Goal: Task Accomplishment & Management: Use online tool/utility

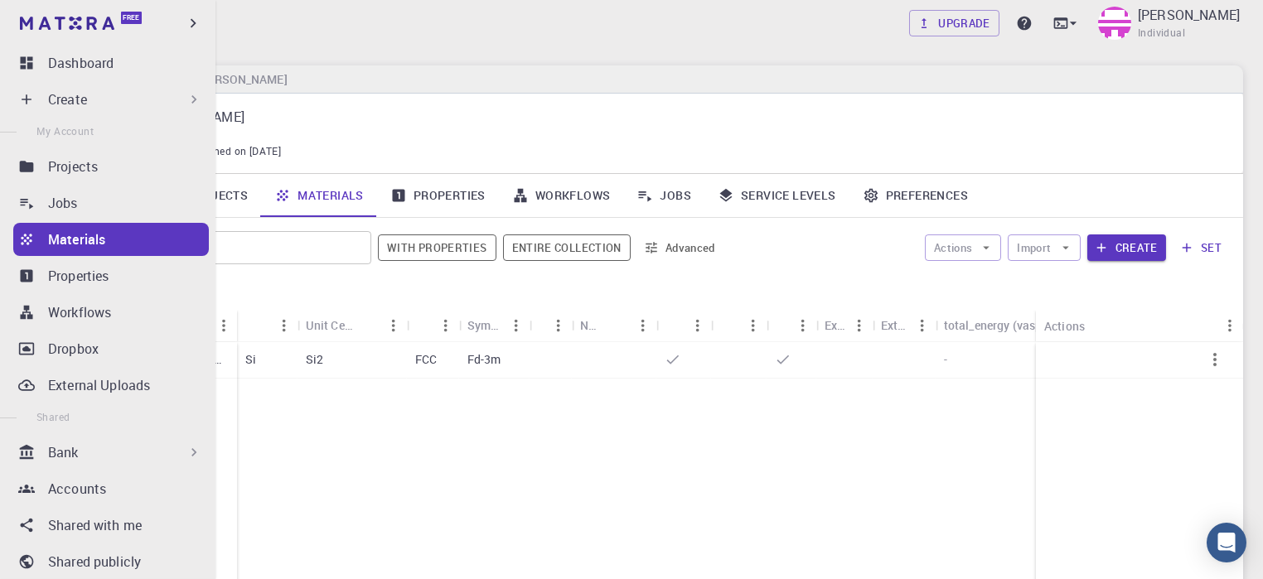
click at [41, 100] on div "Create" at bounding box center [111, 99] width 196 height 33
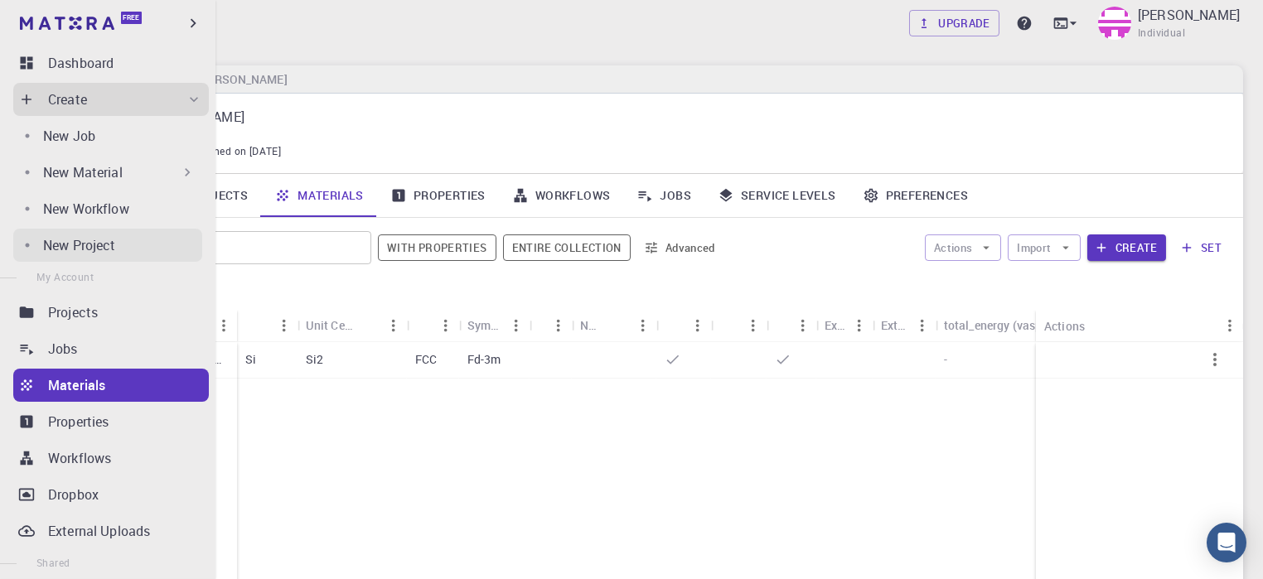
click at [107, 240] on p "New Project" at bounding box center [79, 245] width 73 height 20
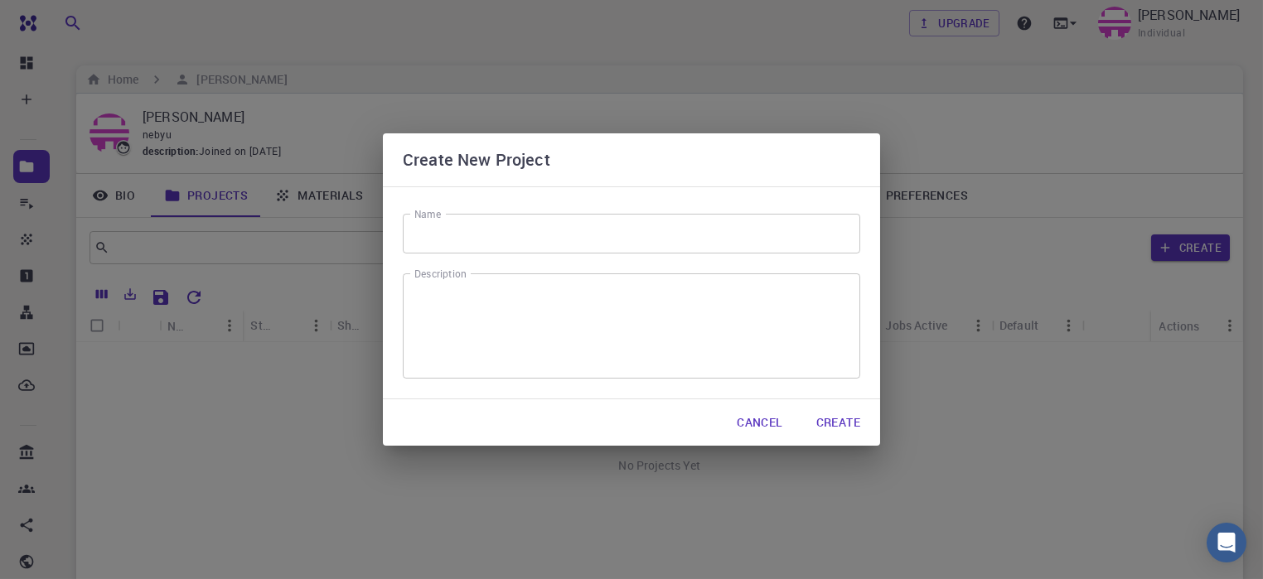
click at [463, 225] on input "Name" at bounding box center [632, 234] width 458 height 40
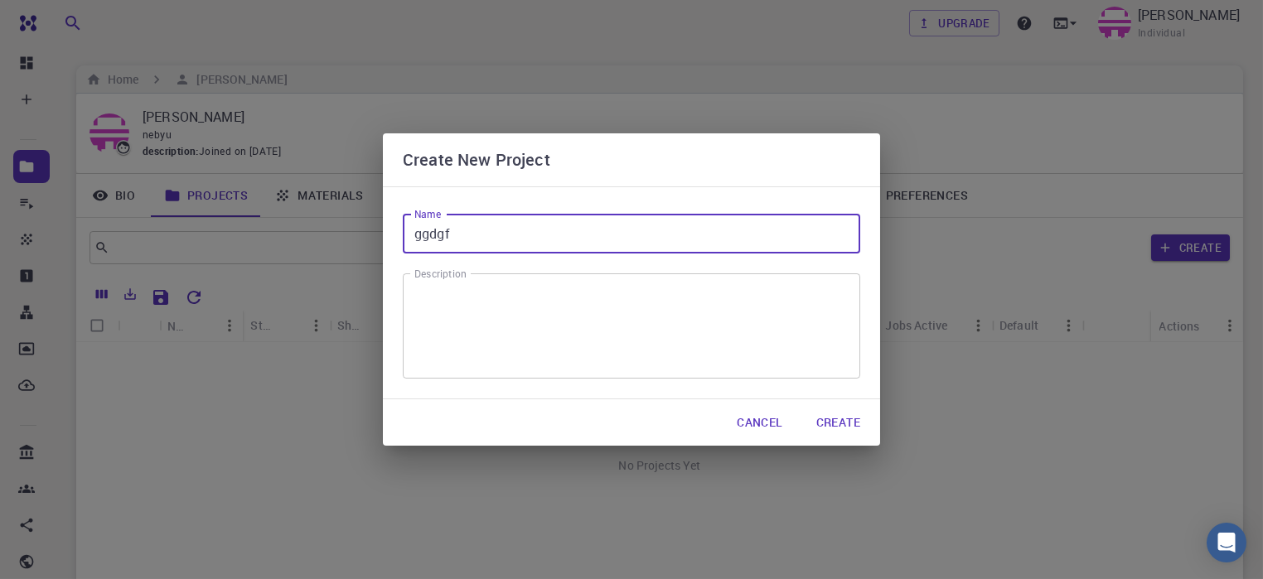
type input "ggdgf"
click at [835, 418] on button "Create" at bounding box center [838, 422] width 70 height 33
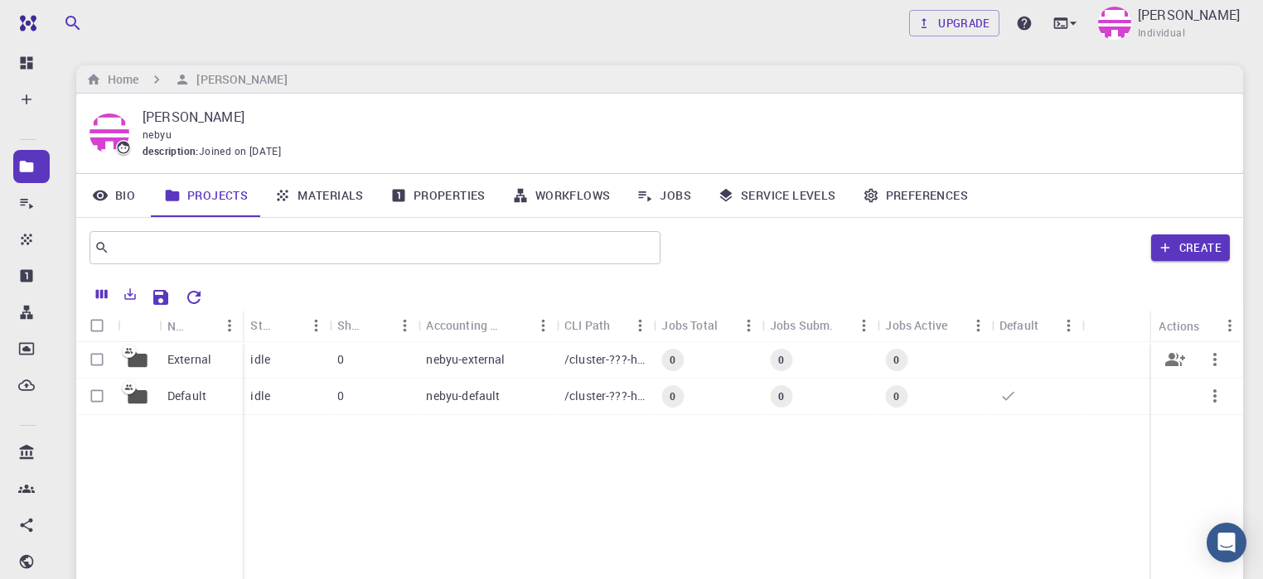
click at [416, 356] on div "0" at bounding box center [374, 360] width 90 height 36
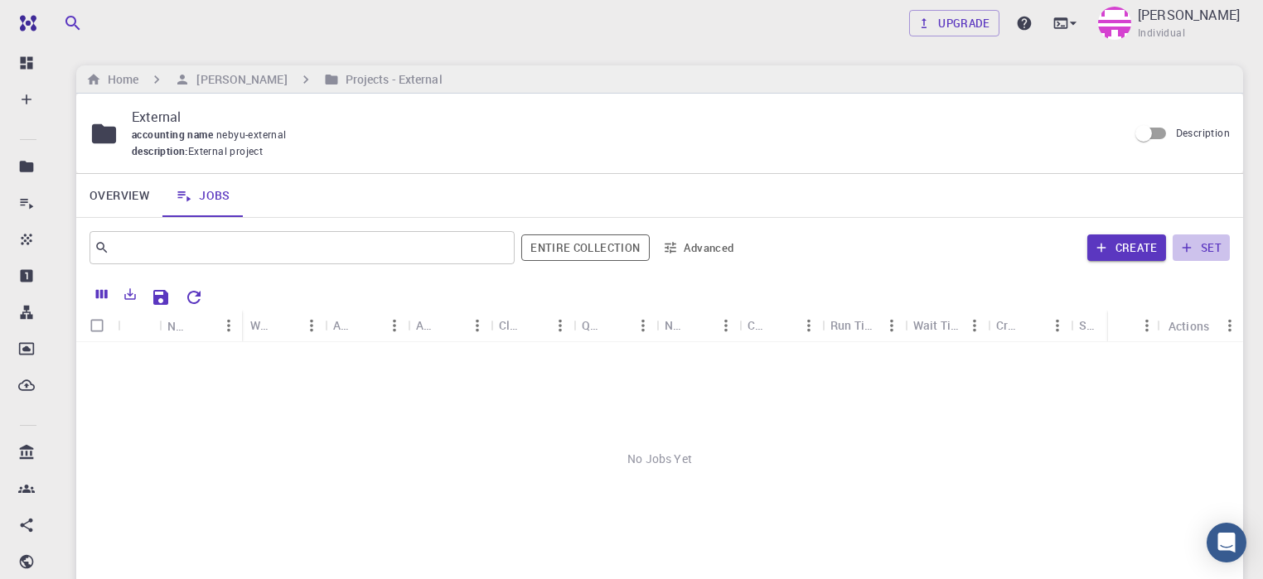
click at [1203, 247] on button "set" at bounding box center [1201, 248] width 57 height 27
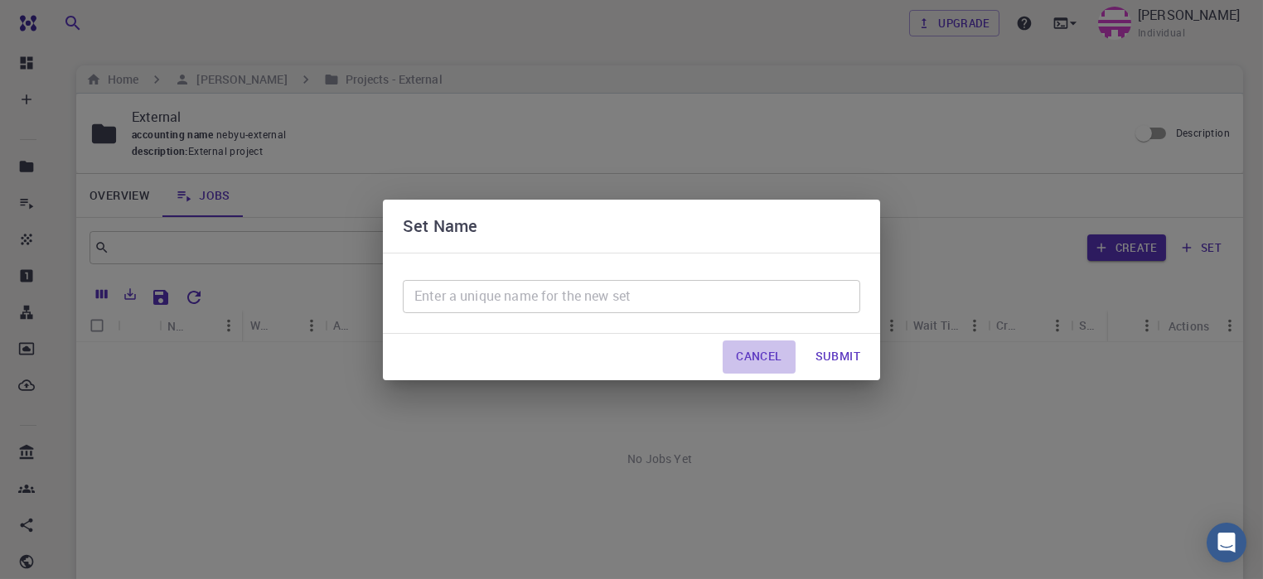
click at [760, 356] on button "Cancel" at bounding box center [759, 357] width 72 height 33
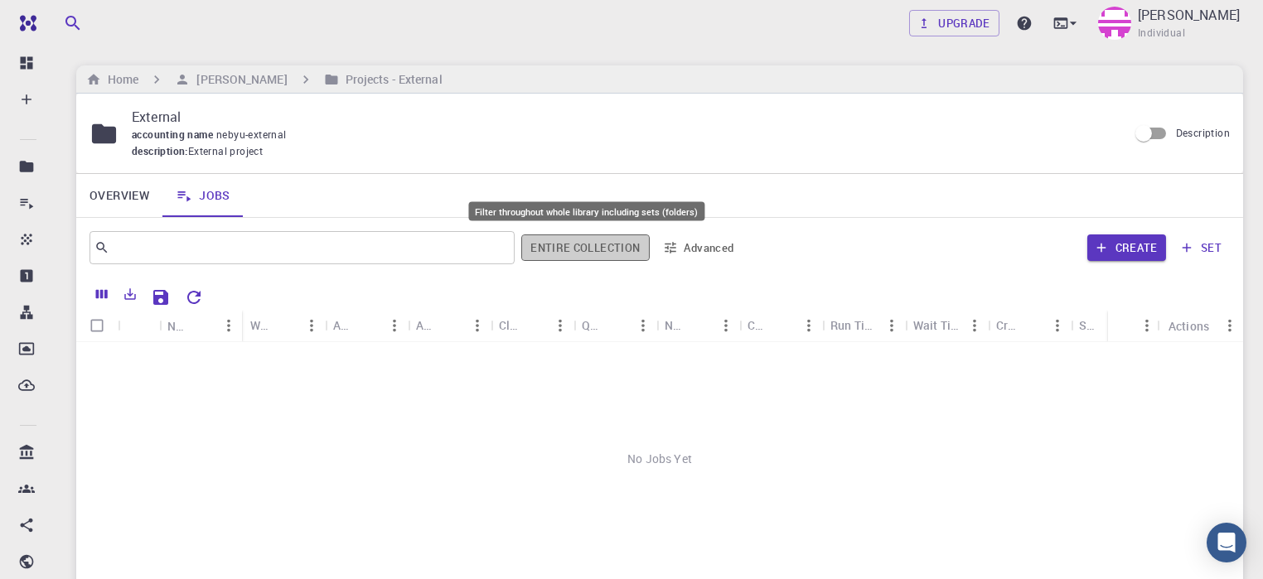
click at [601, 247] on button "Entire collection" at bounding box center [585, 248] width 128 height 27
click at [601, 247] on button "Entire collection" at bounding box center [585, 248] width 126 height 27
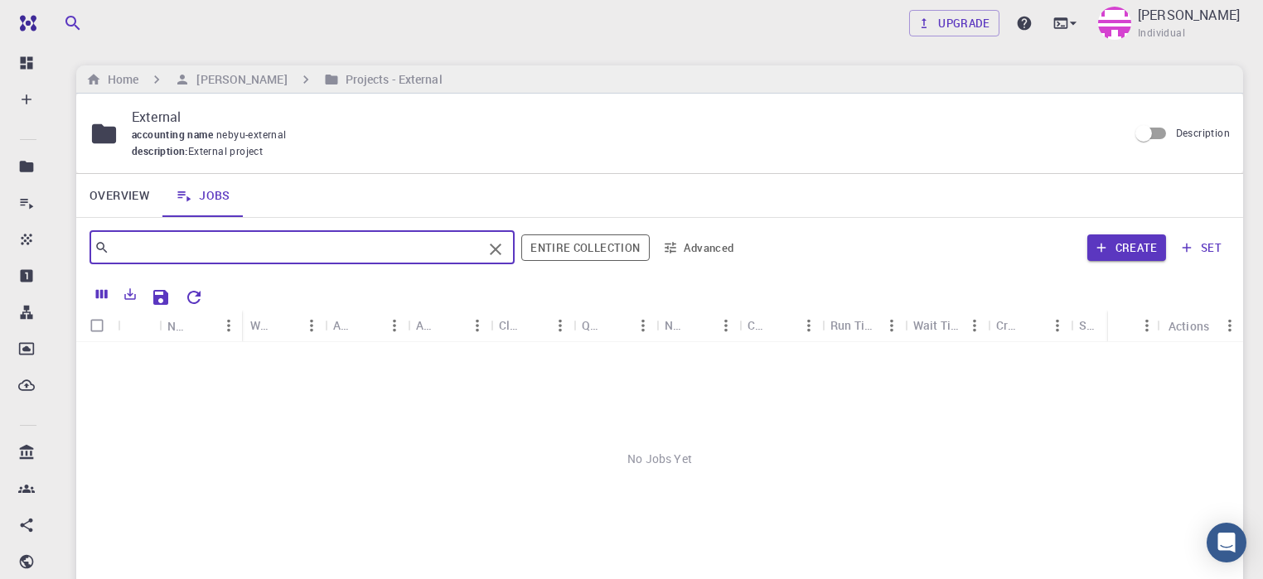
click at [311, 253] on input "text" at bounding box center [295, 247] width 373 height 23
